Goal: Task Accomplishment & Management: Use online tool/utility

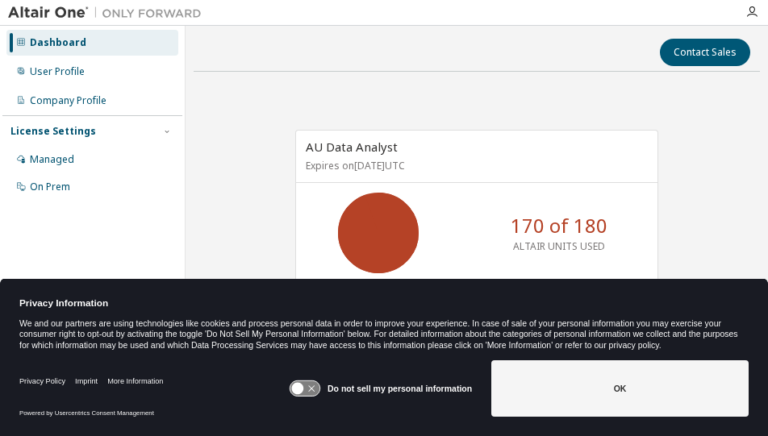
click at [548, 101] on div "AU Data Analyst Expires on February 24, 2026 UTC 170 of 180 ALTAIR UNITS USED V…" at bounding box center [477, 227] width 566 height 284
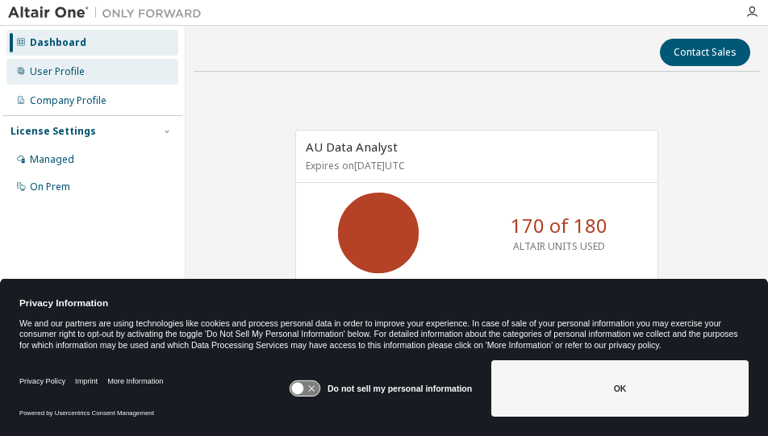
click at [84, 73] on div "User Profile" at bounding box center [92, 72] width 172 height 26
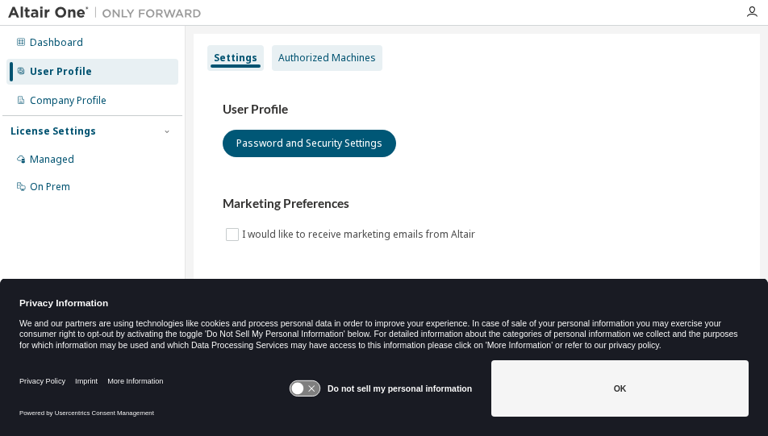
click at [310, 65] on div "Authorized Machines" at bounding box center [327, 58] width 111 height 26
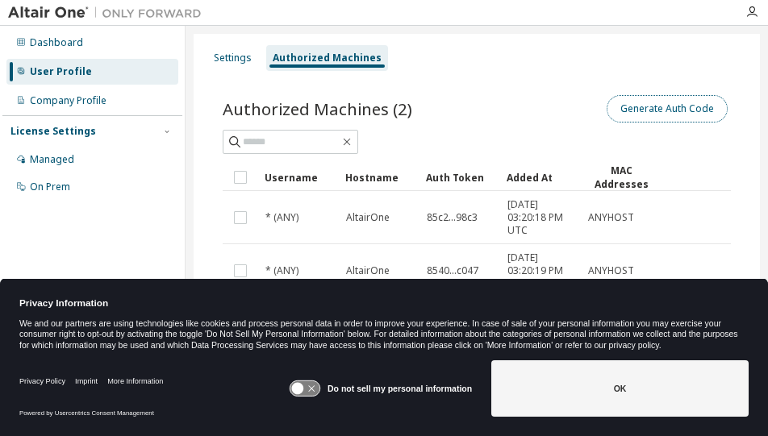
click at [637, 104] on button "Generate Auth Code" at bounding box center [667, 108] width 121 height 27
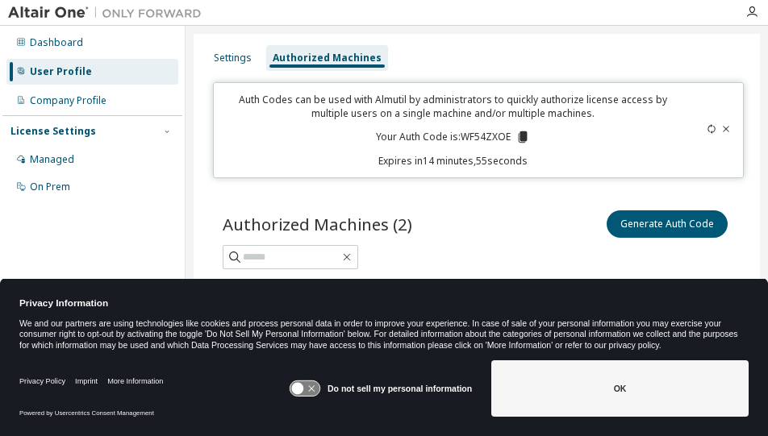
click at [510, 133] on p "Your Auth Code is: WF54ZXOE" at bounding box center [453, 137] width 154 height 15
click at [516, 133] on icon at bounding box center [523, 137] width 15 height 15
click at [519, 140] on icon at bounding box center [522, 137] width 9 height 11
